Goal: Transaction & Acquisition: Purchase product/service

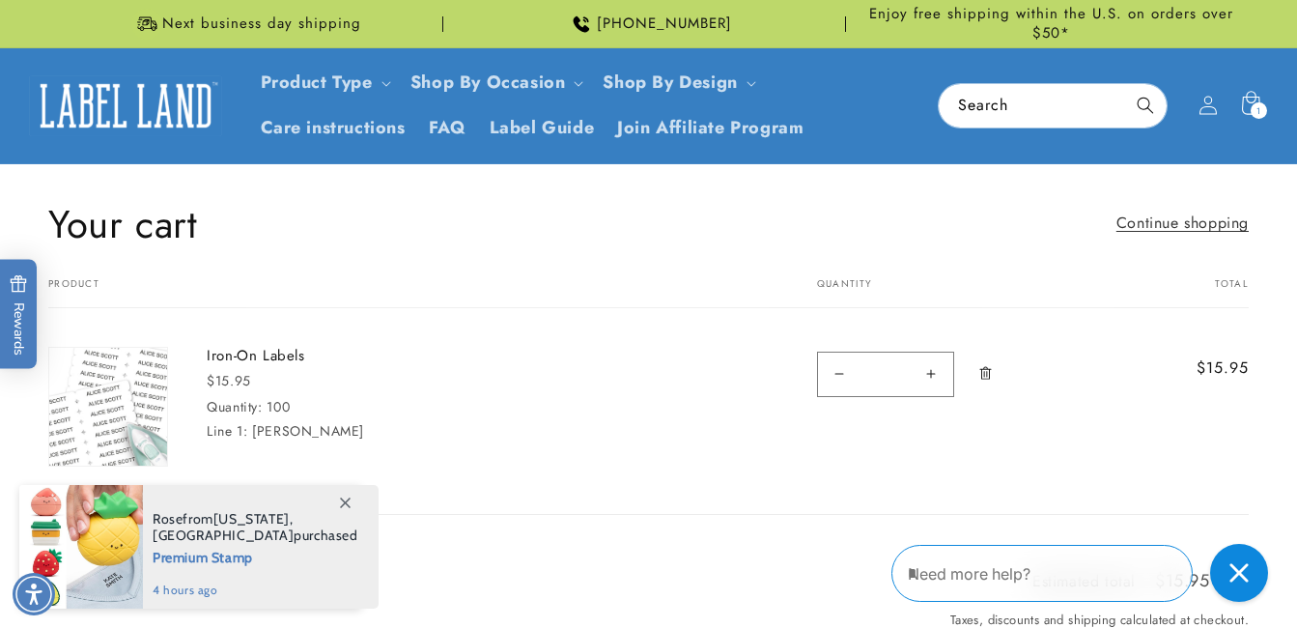
scroll to position [386, 0]
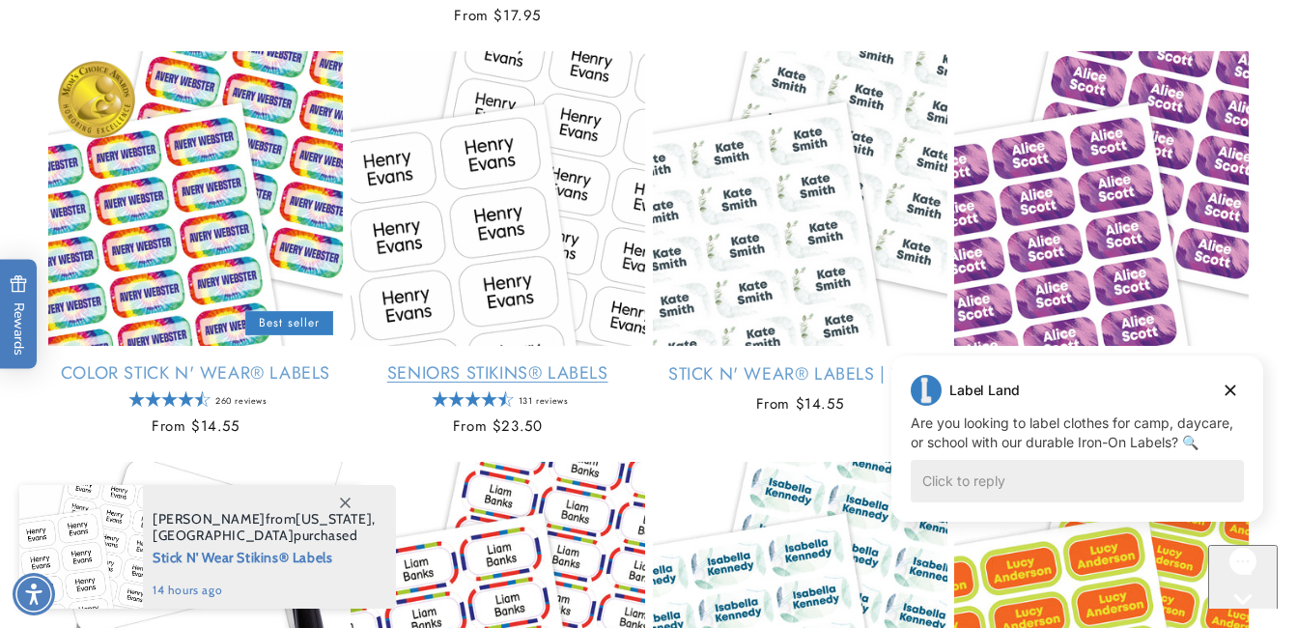
scroll to position [773, 0]
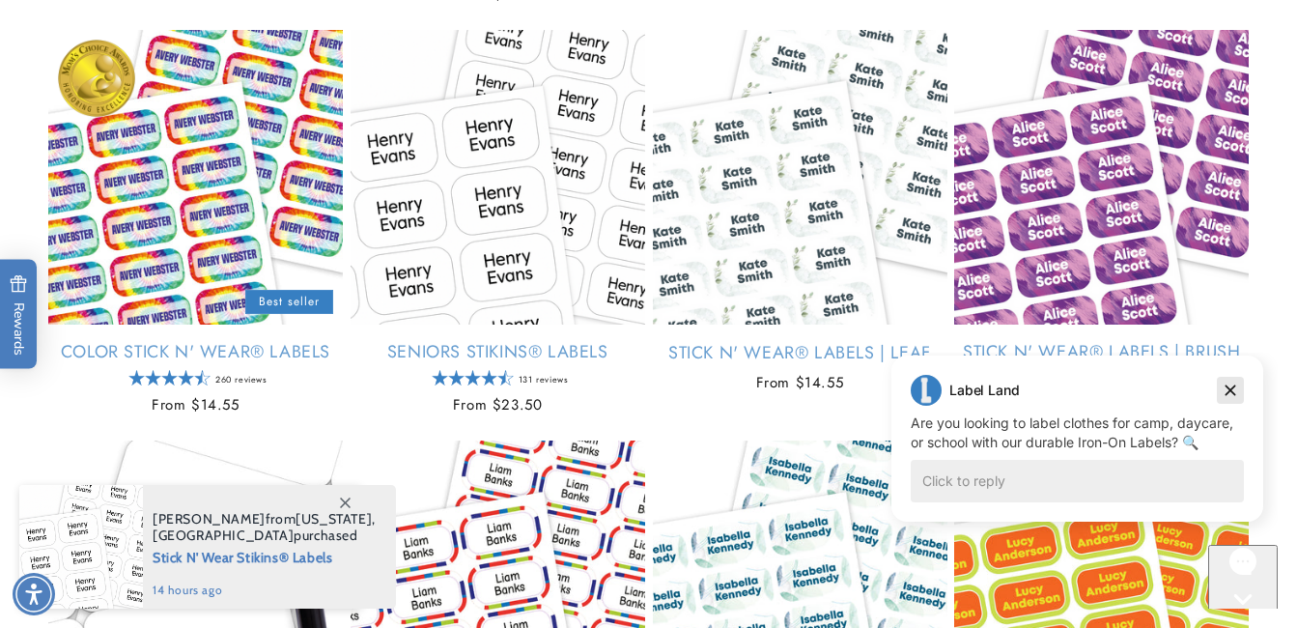
click at [1230, 390] on icon "Dismiss campaign" at bounding box center [1231, 390] width 11 height 11
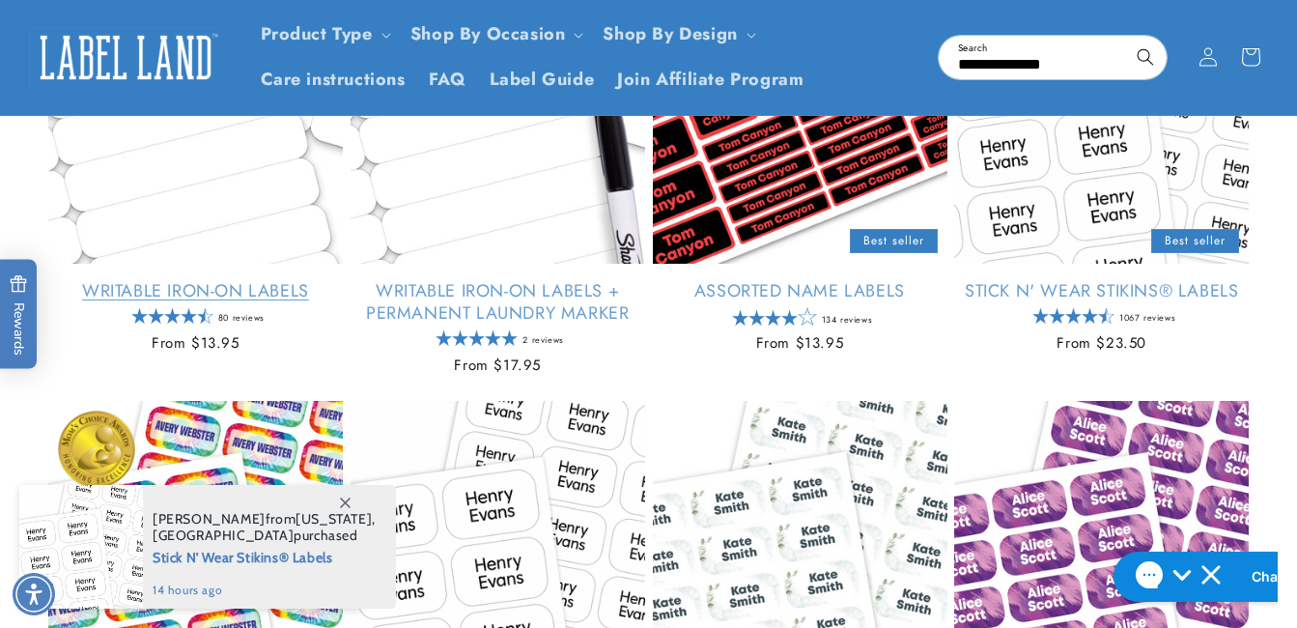
scroll to position [386, 0]
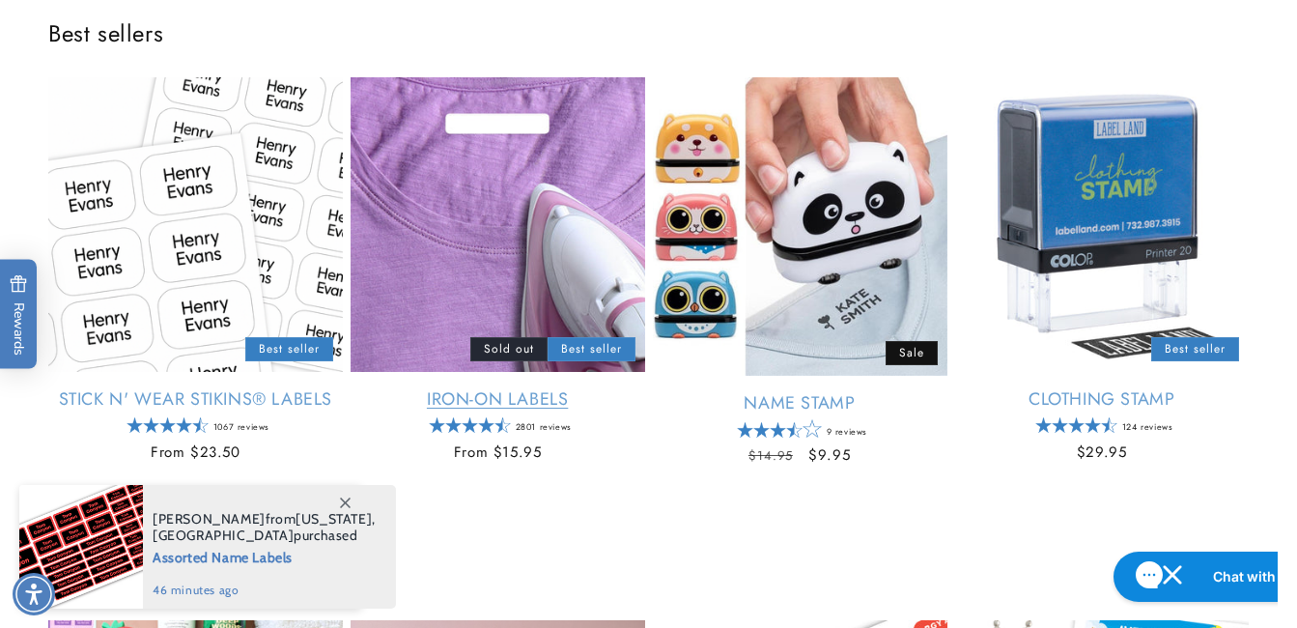
scroll to position [773, 0]
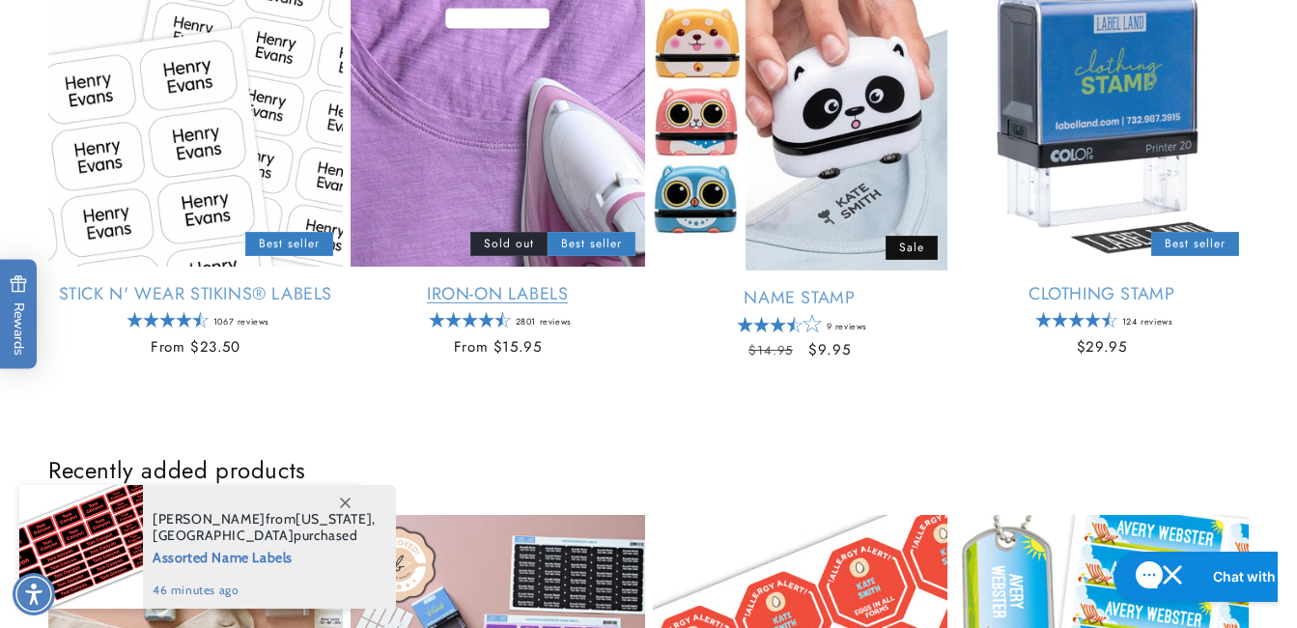
click at [467, 298] on link "Iron-On Labels" at bounding box center [498, 294] width 295 height 22
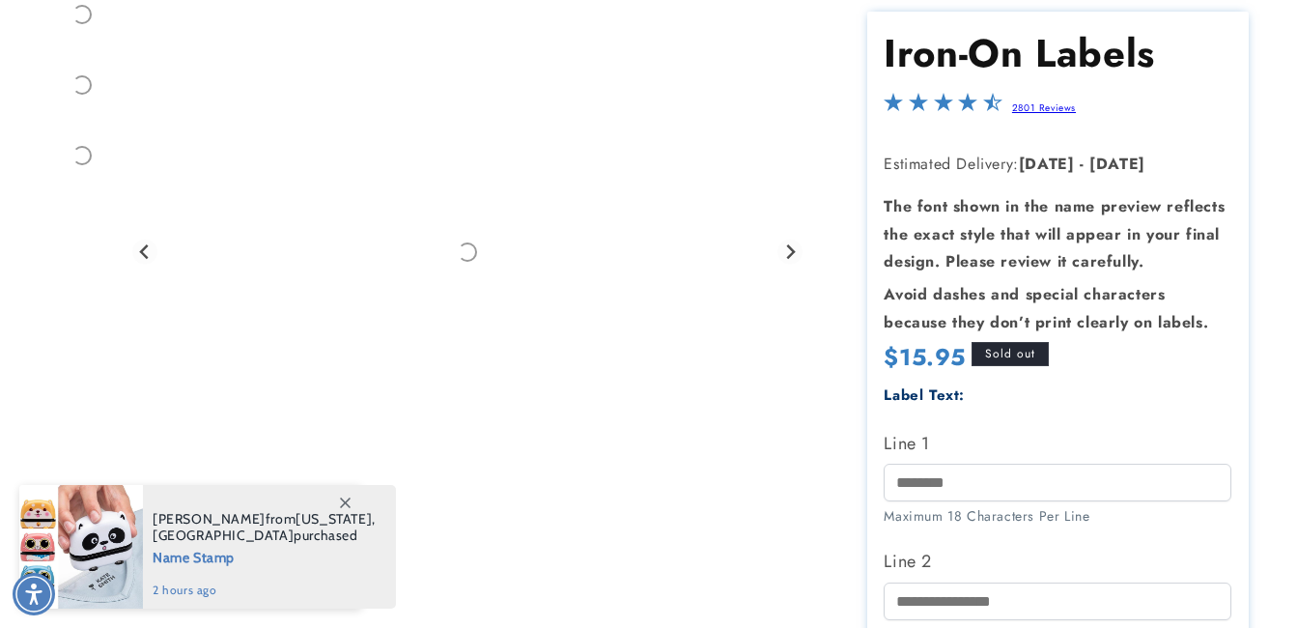
scroll to position [290, 0]
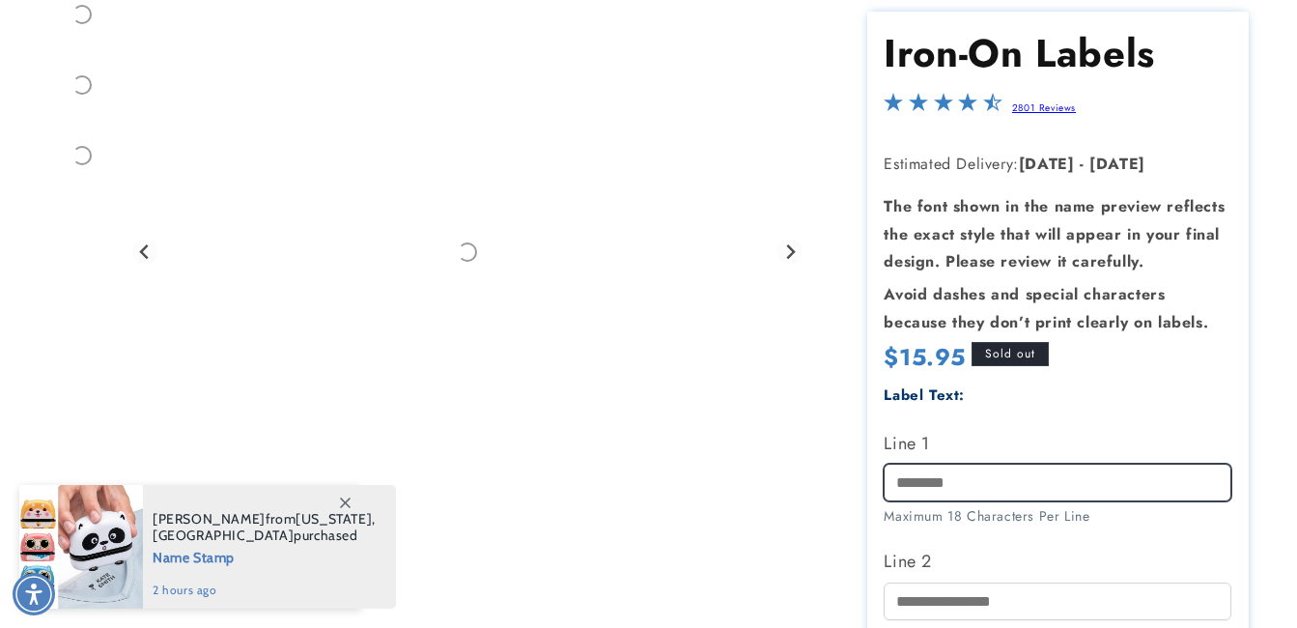
click at [983, 467] on input "Line 1" at bounding box center [1058, 483] width 348 height 38
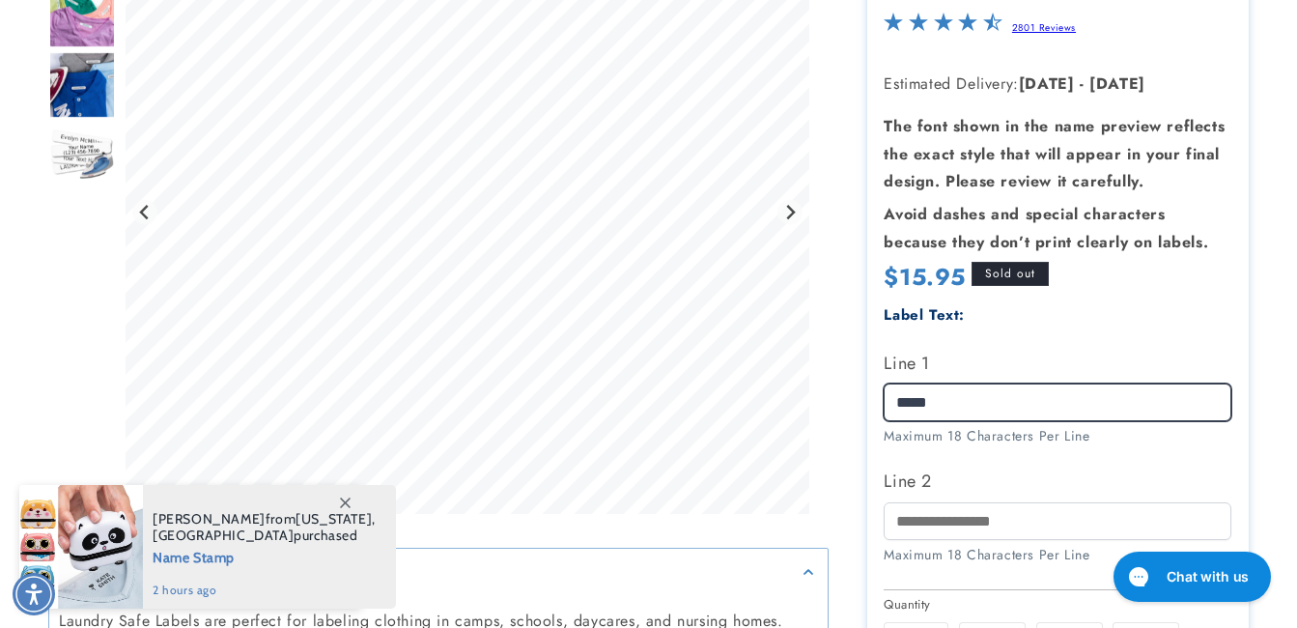
scroll to position [0, 0]
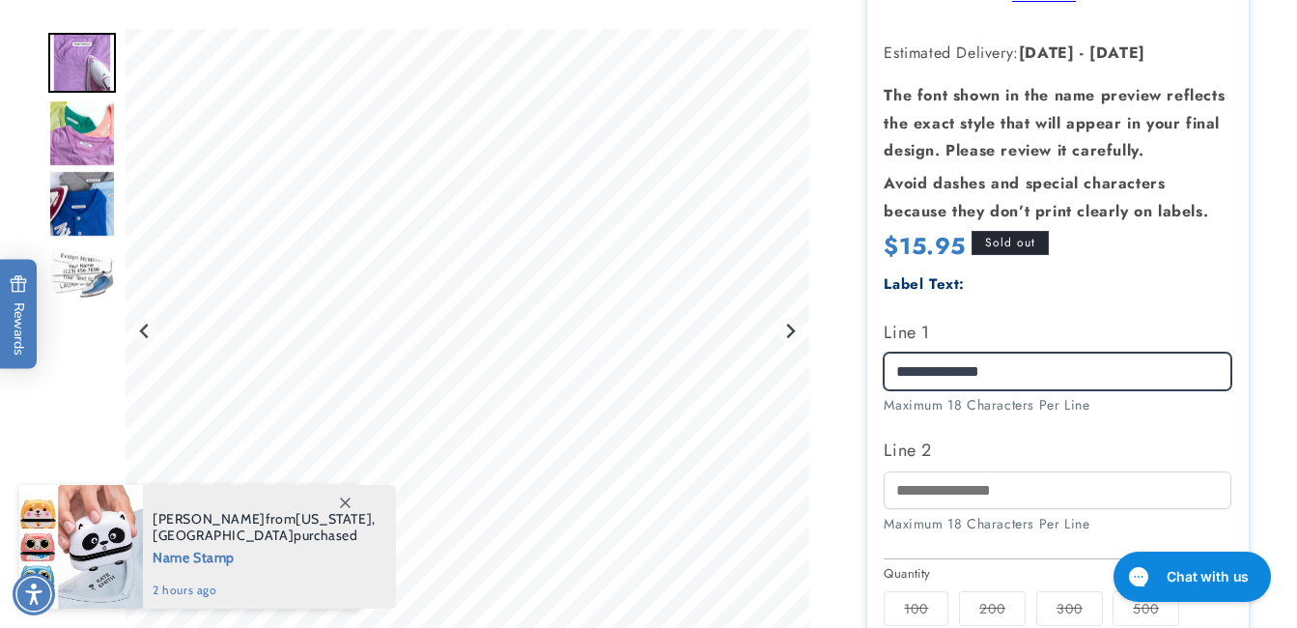
type input "**********"
